Goal: Check status: Check status

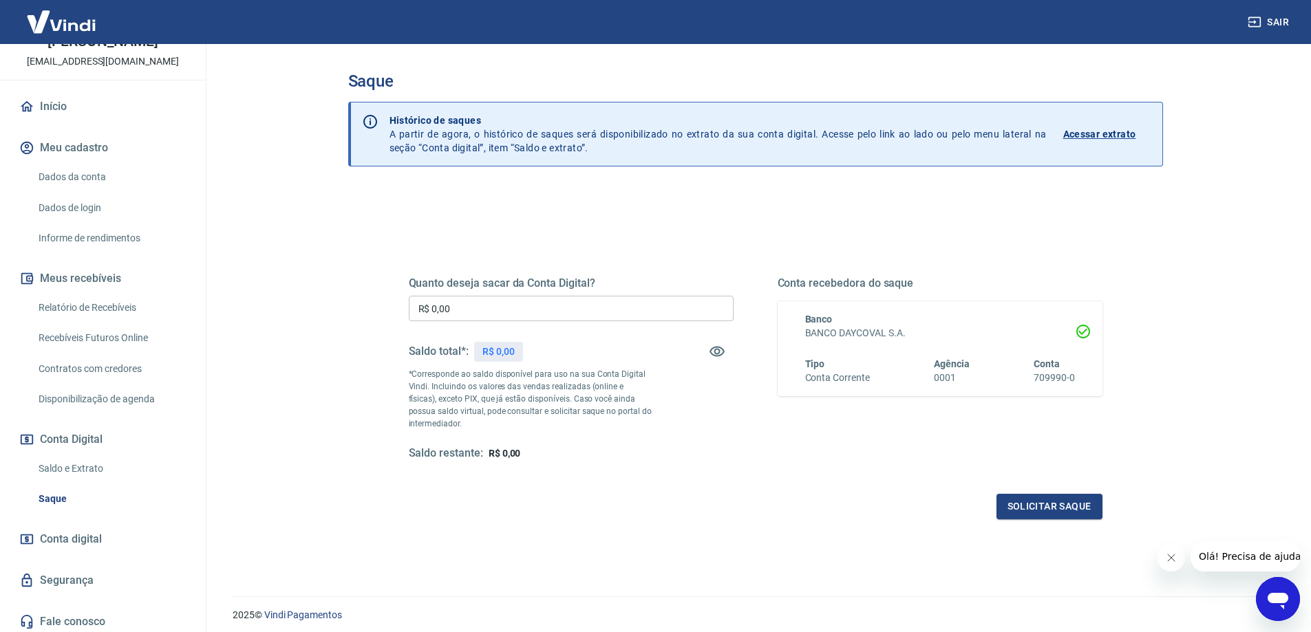
scroll to position [86, 0]
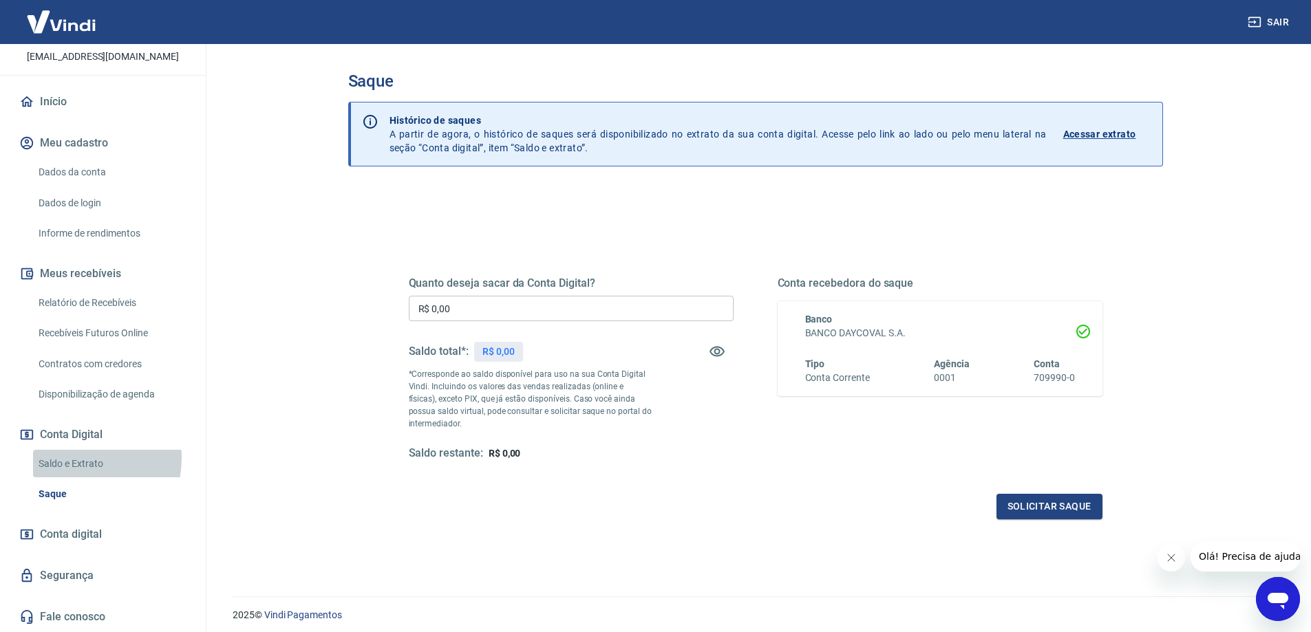
click at [74, 458] on link "Saldo e Extrato" at bounding box center [111, 464] width 156 height 28
